Goal: Use online tool/utility: Utilize a website feature to perform a specific function

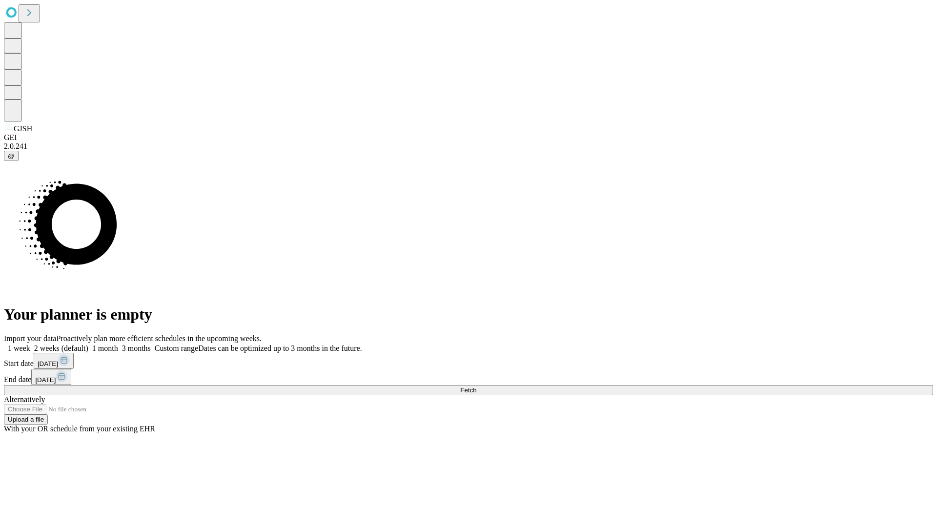
click at [476, 387] on span "Fetch" at bounding box center [468, 390] width 16 height 7
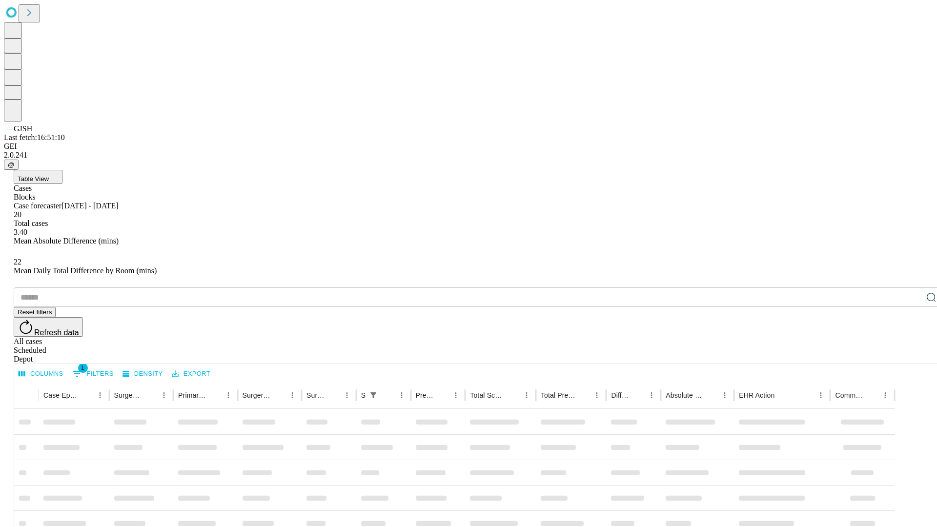
click at [49, 175] on span "Table View" at bounding box center [33, 178] width 31 height 7
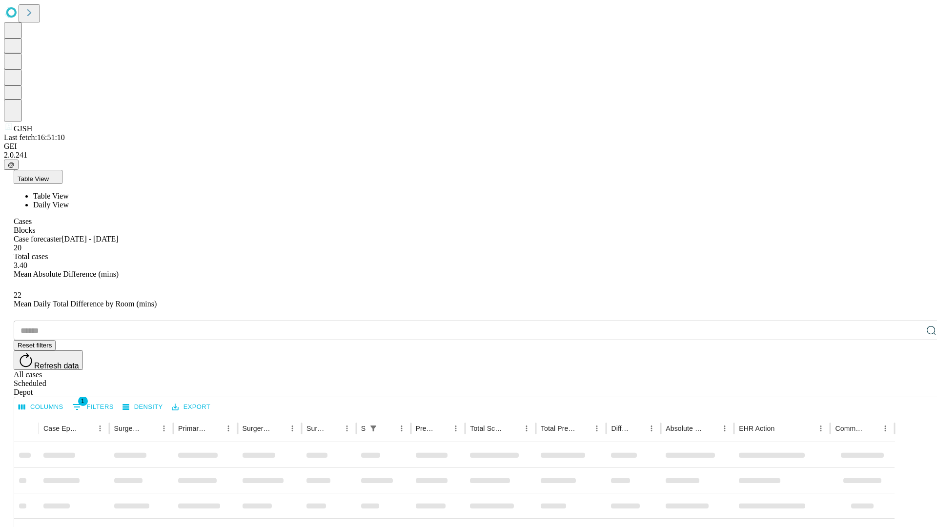
click at [69, 201] on span "Daily View" at bounding box center [51, 205] width 36 height 8
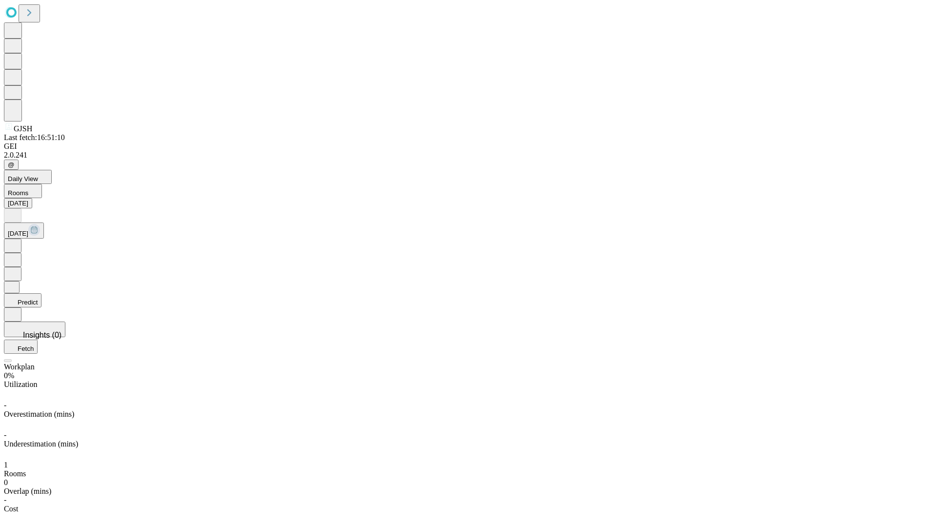
click at [41, 293] on button "Predict" at bounding box center [23, 300] width 38 height 14
